Goal: Information Seeking & Learning: Compare options

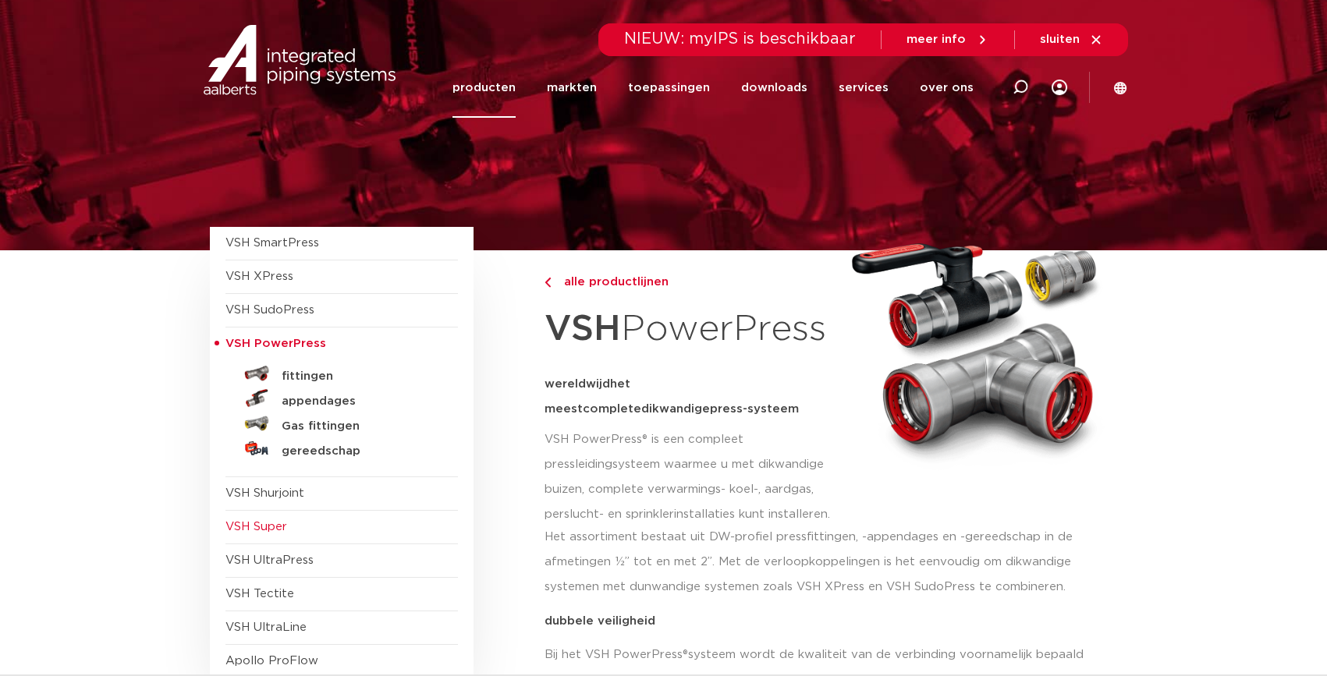
click at [253, 533] on span "VSH Super" at bounding box center [256, 527] width 62 height 12
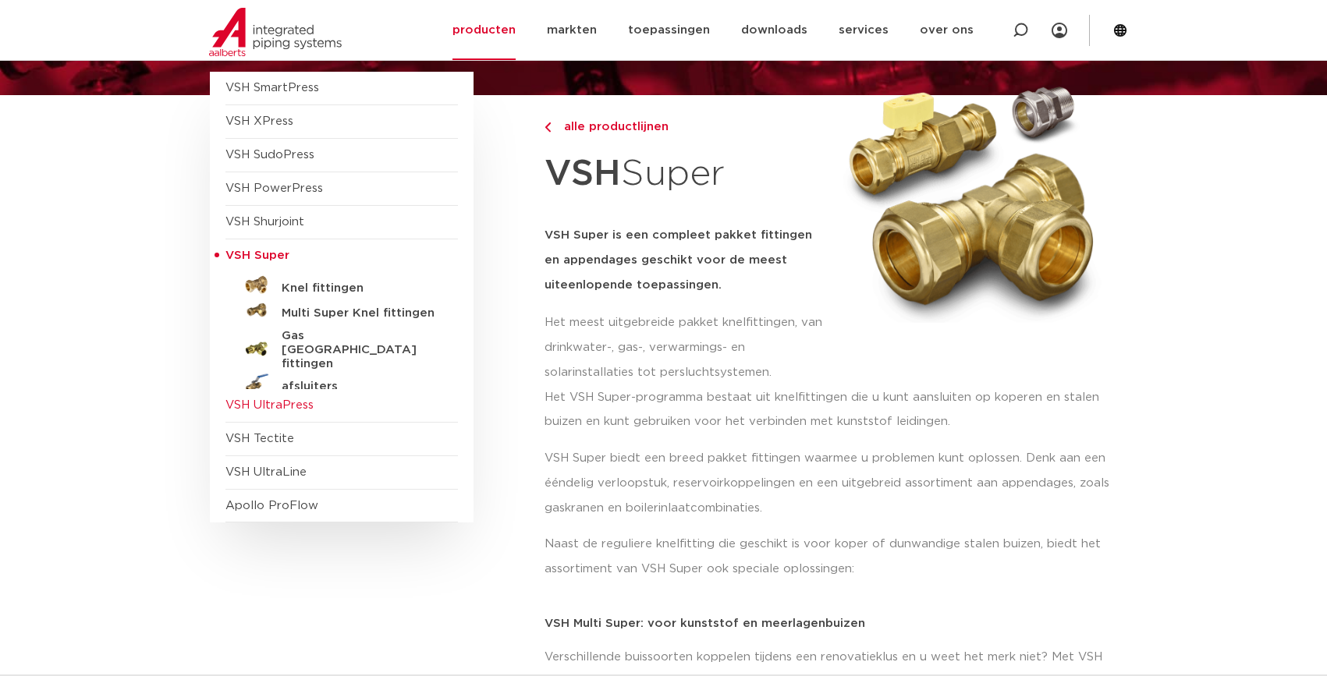
scroll to position [156, 0]
click at [298, 413] on span "VSH UltraPress" at bounding box center [341, 405] width 232 height 34
click at [246, 402] on span "VSH UltraPress" at bounding box center [269, 405] width 88 height 12
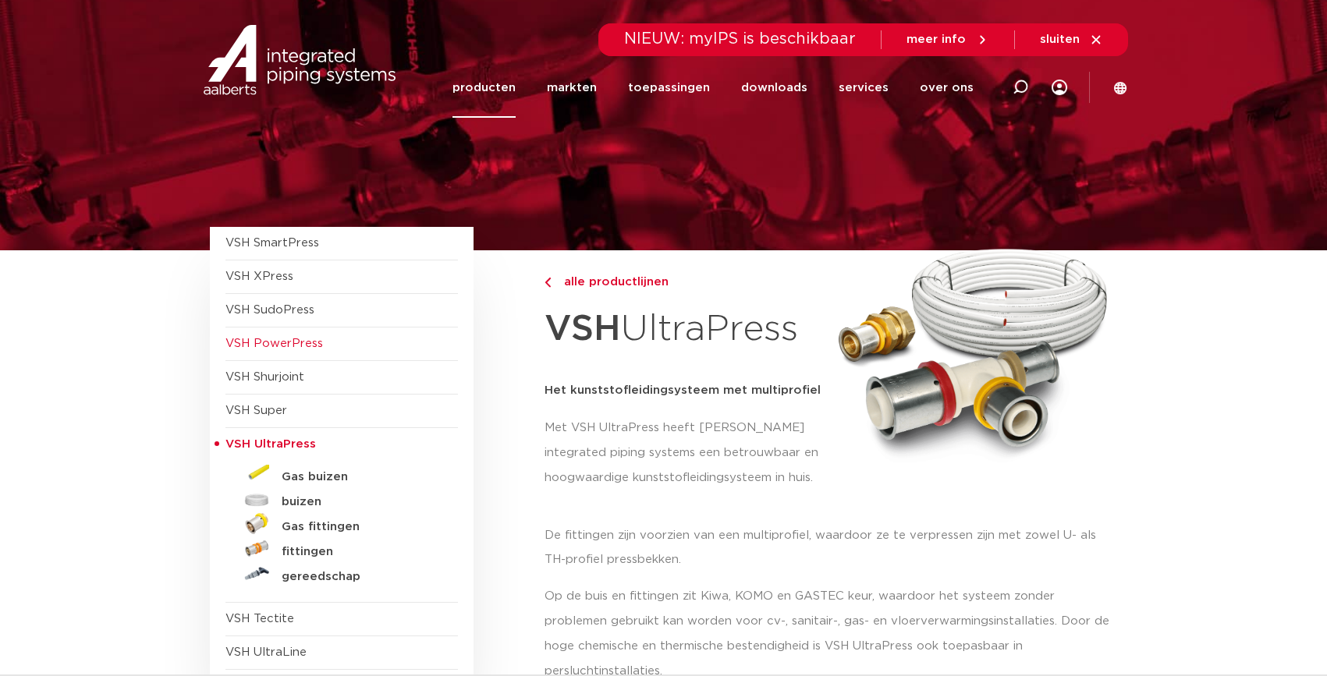
click at [295, 352] on span "VSH PowerPress" at bounding box center [341, 345] width 232 height 34
click at [285, 347] on span "VSH PowerPress" at bounding box center [273, 344] width 97 height 12
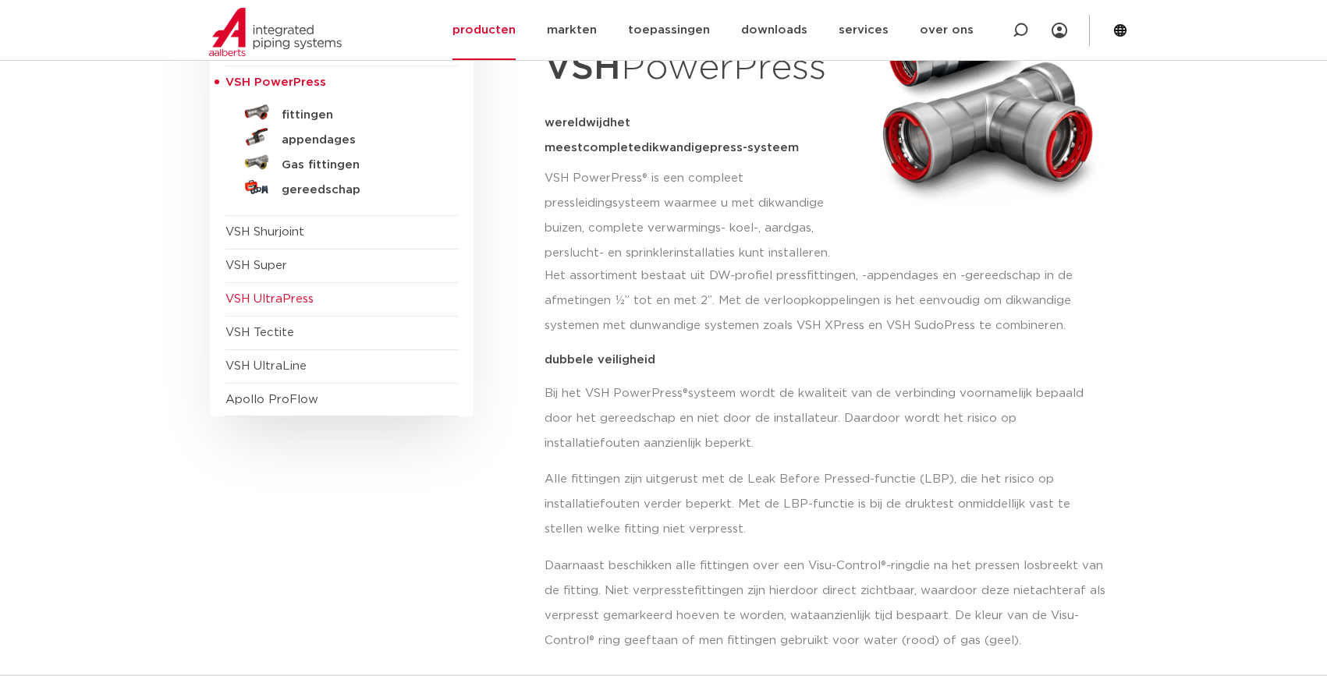
scroll to position [156, 0]
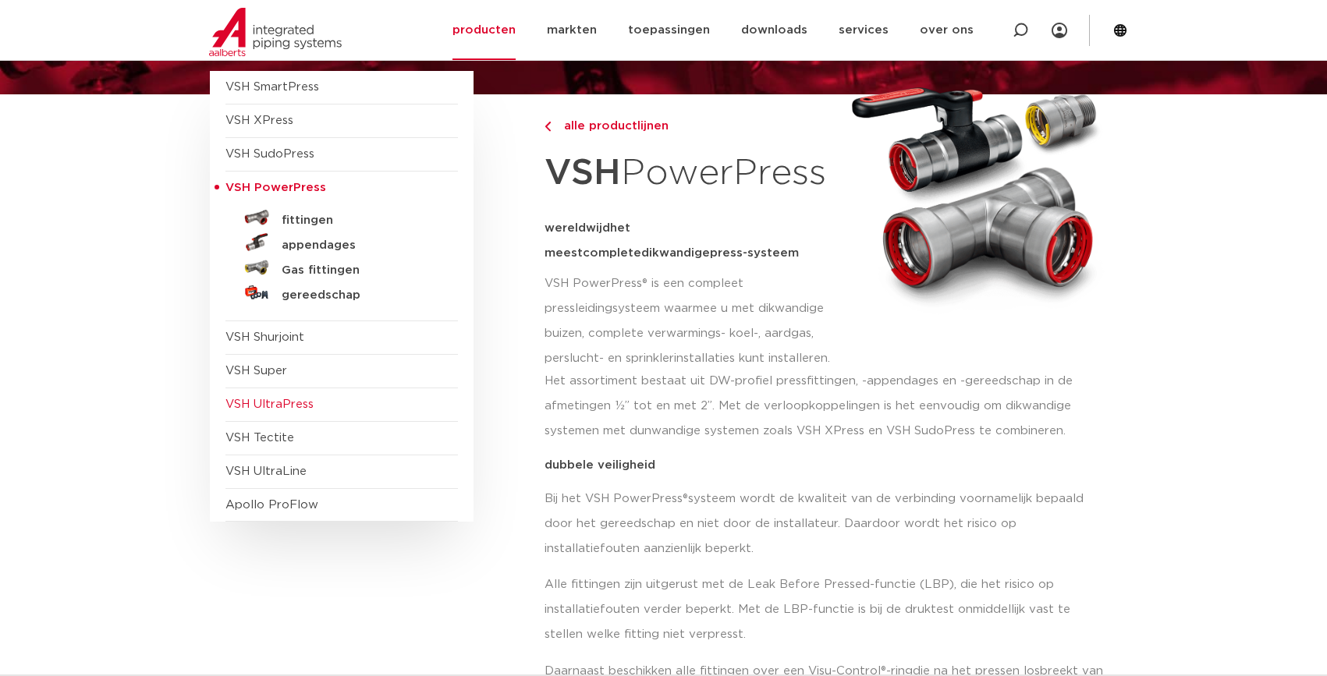
click at [264, 406] on span "VSH UltraPress" at bounding box center [269, 405] width 88 height 12
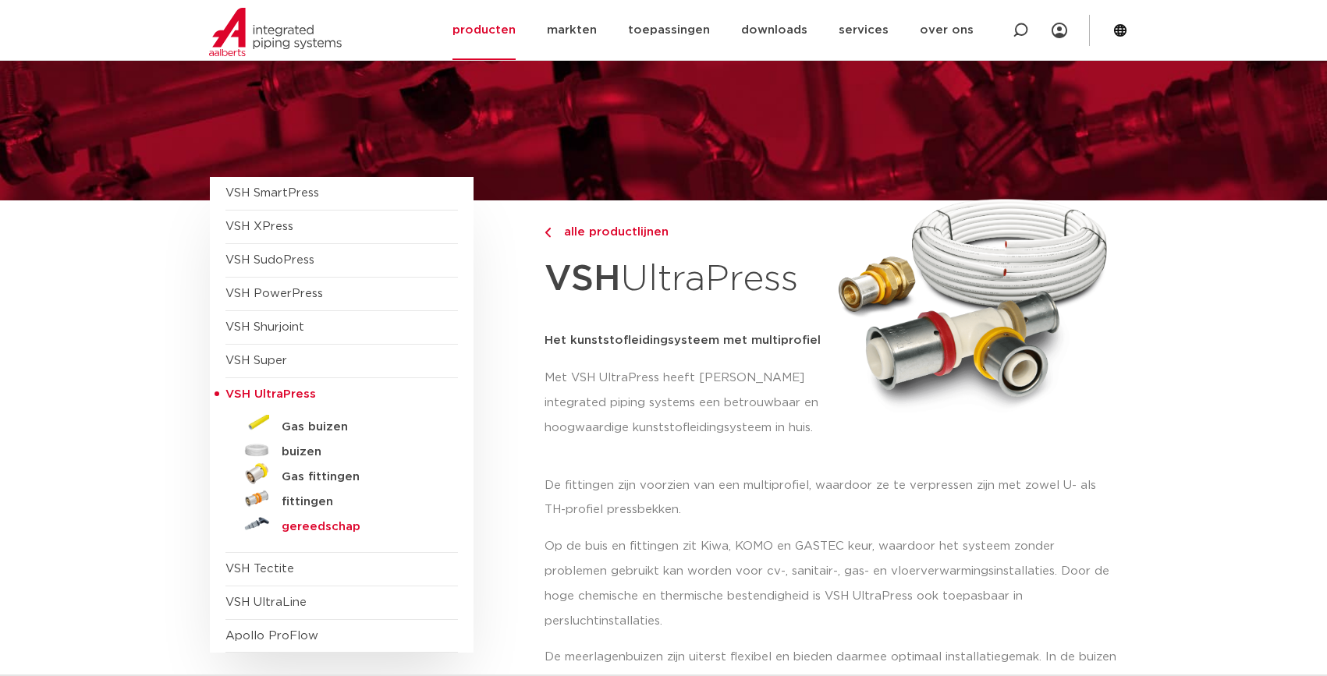
scroll to position [78, 0]
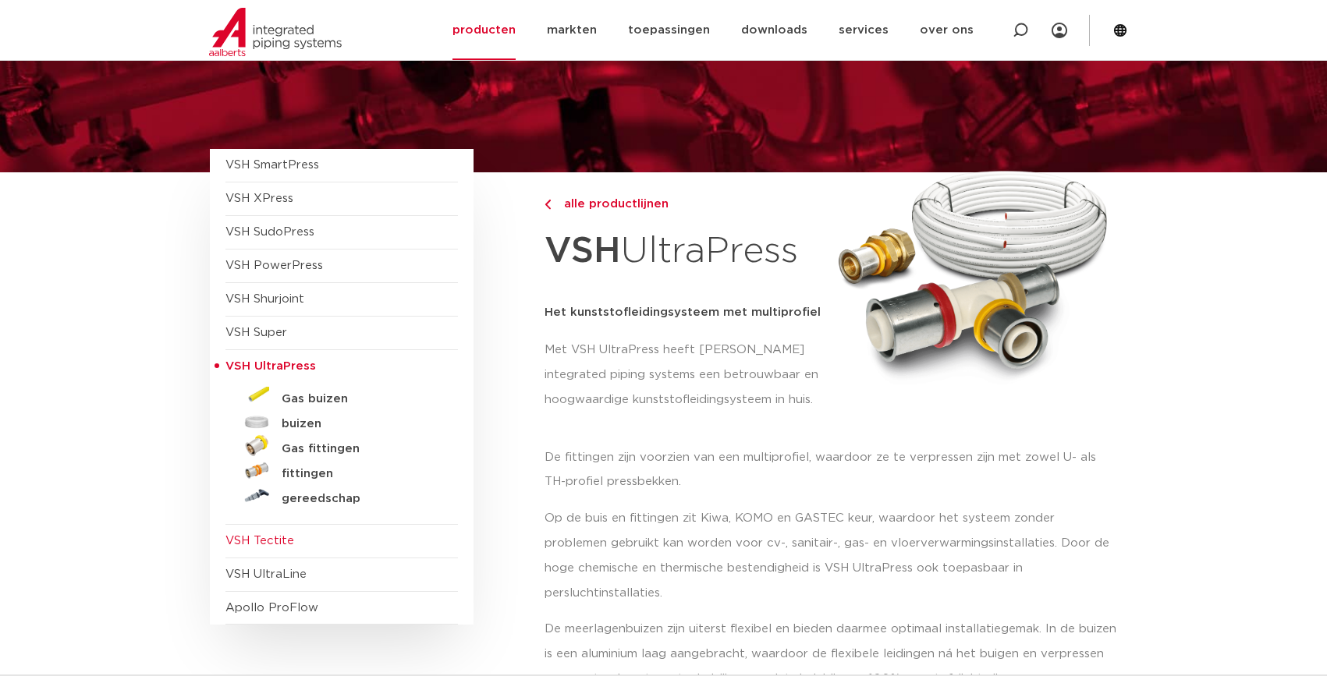
click at [275, 537] on span "VSH Tectite" at bounding box center [259, 541] width 69 height 12
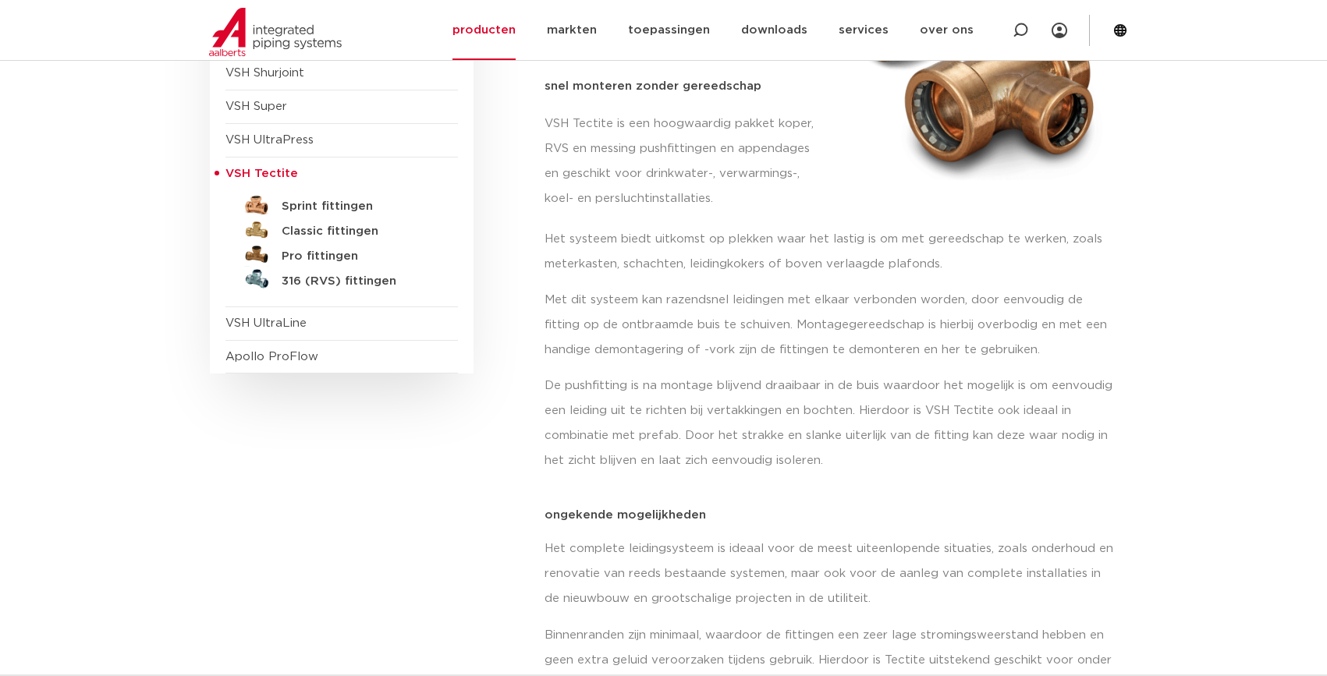
scroll to position [312, 0]
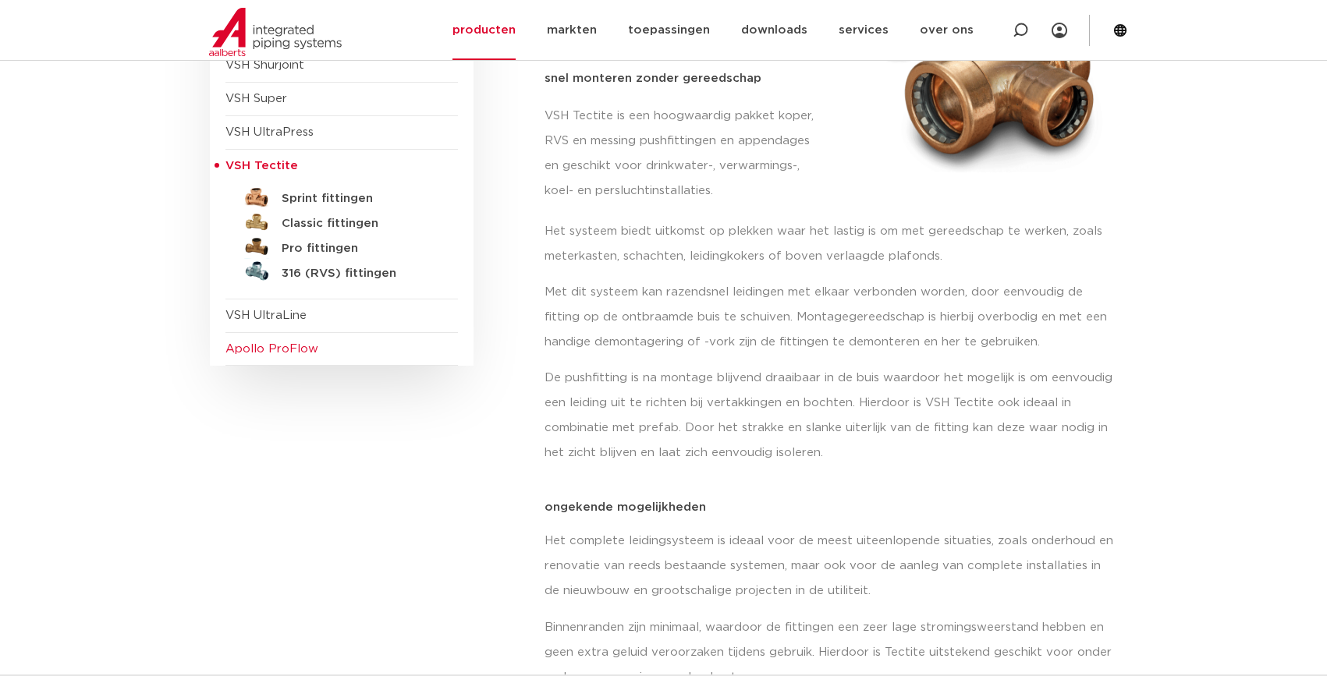
click at [323, 349] on span "Apollo ProFlow" at bounding box center [341, 350] width 232 height 34
click at [295, 352] on span "Apollo ProFlow" at bounding box center [271, 349] width 93 height 12
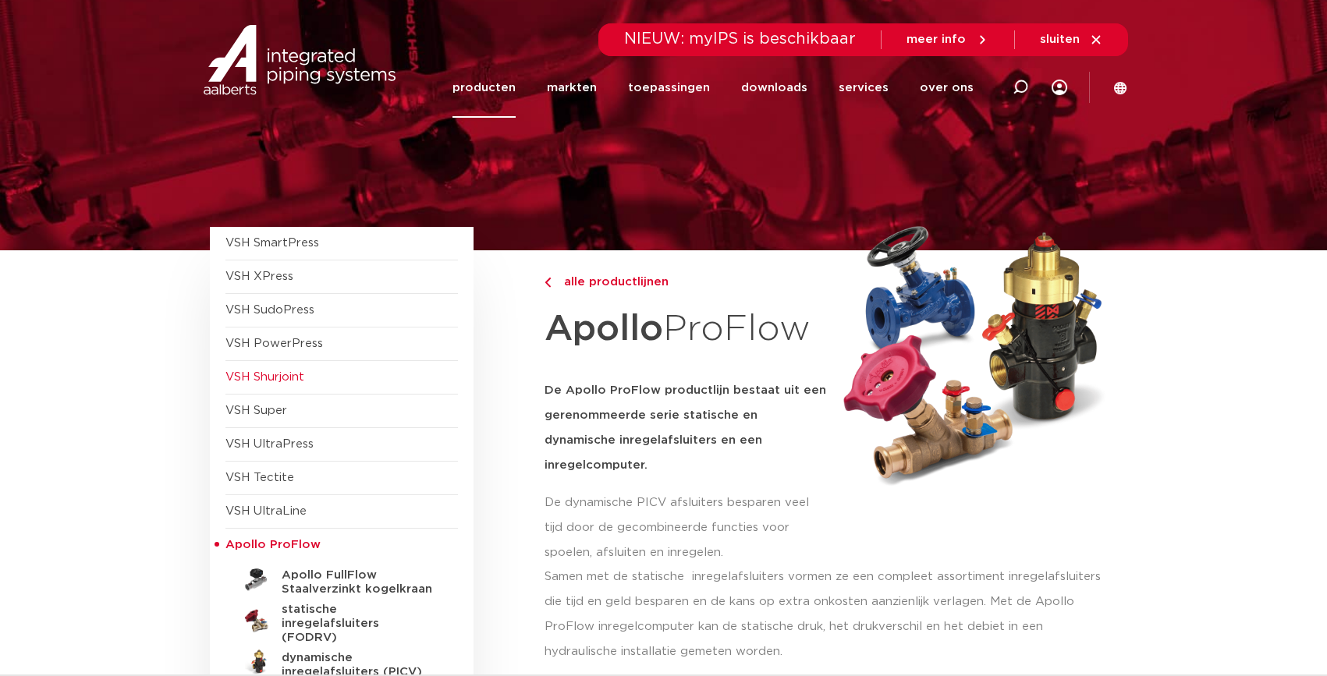
click at [307, 377] on span "VSH Shurjoint" at bounding box center [341, 378] width 232 height 34
click at [278, 272] on span "VSH XPress" at bounding box center [259, 277] width 68 height 12
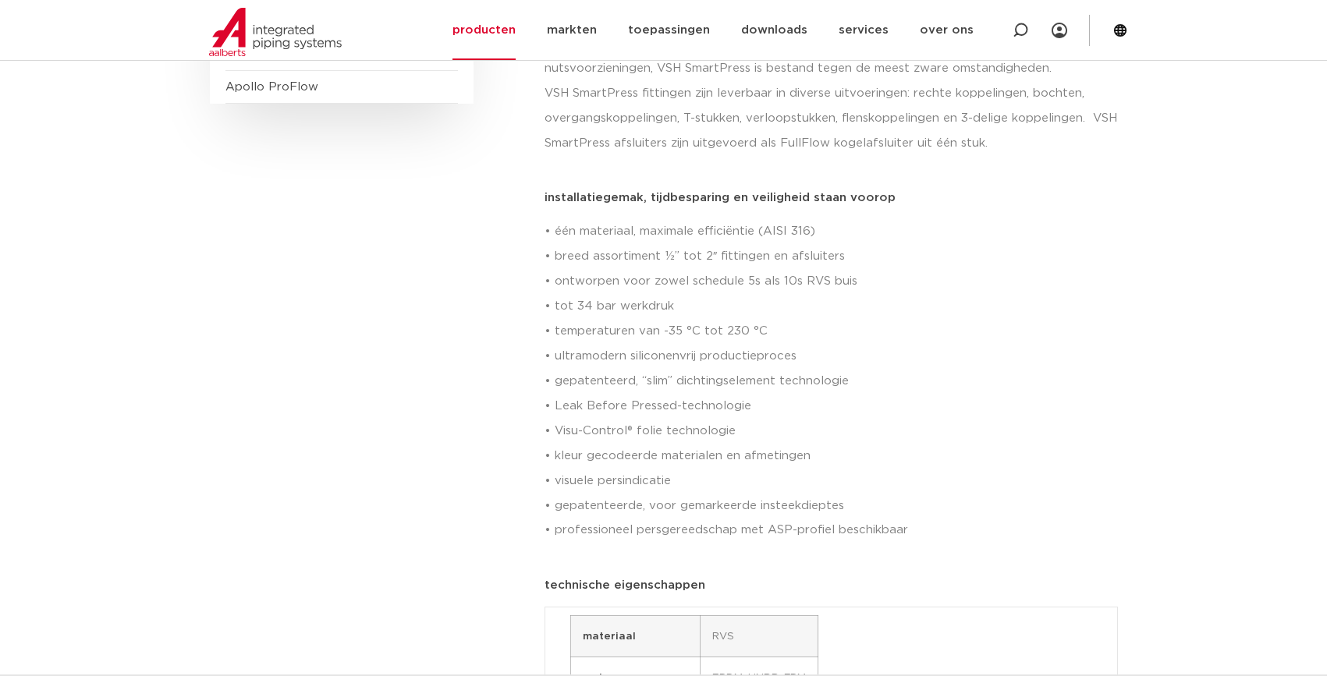
scroll to position [546, 0]
